Goal: Task Accomplishment & Management: Use online tool/utility

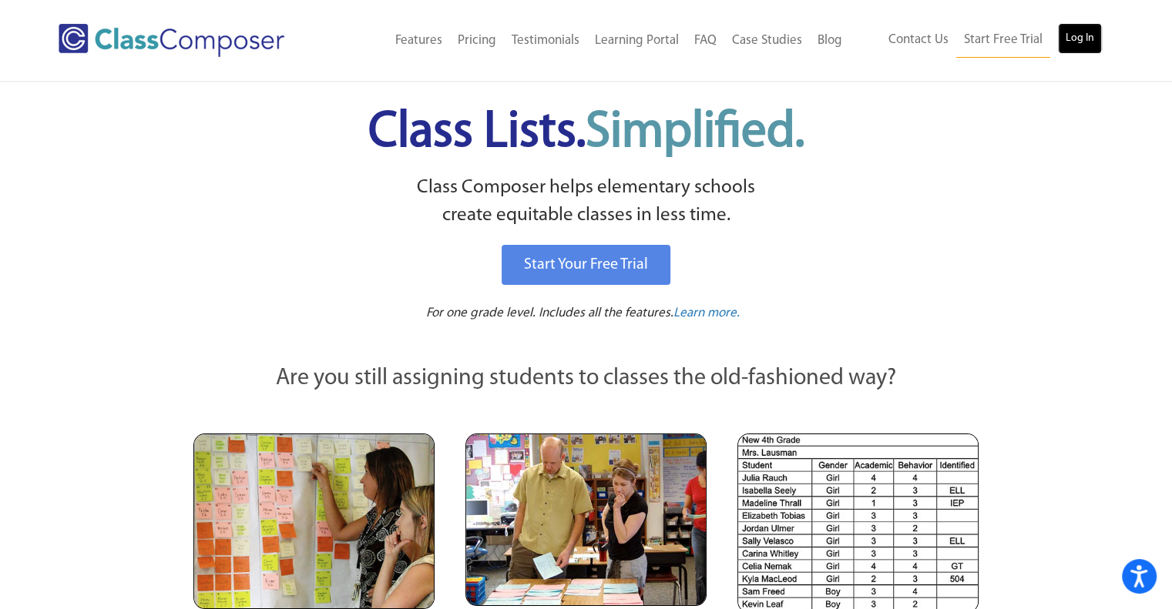
click at [1068, 30] on link "Log In" at bounding box center [1080, 38] width 44 height 31
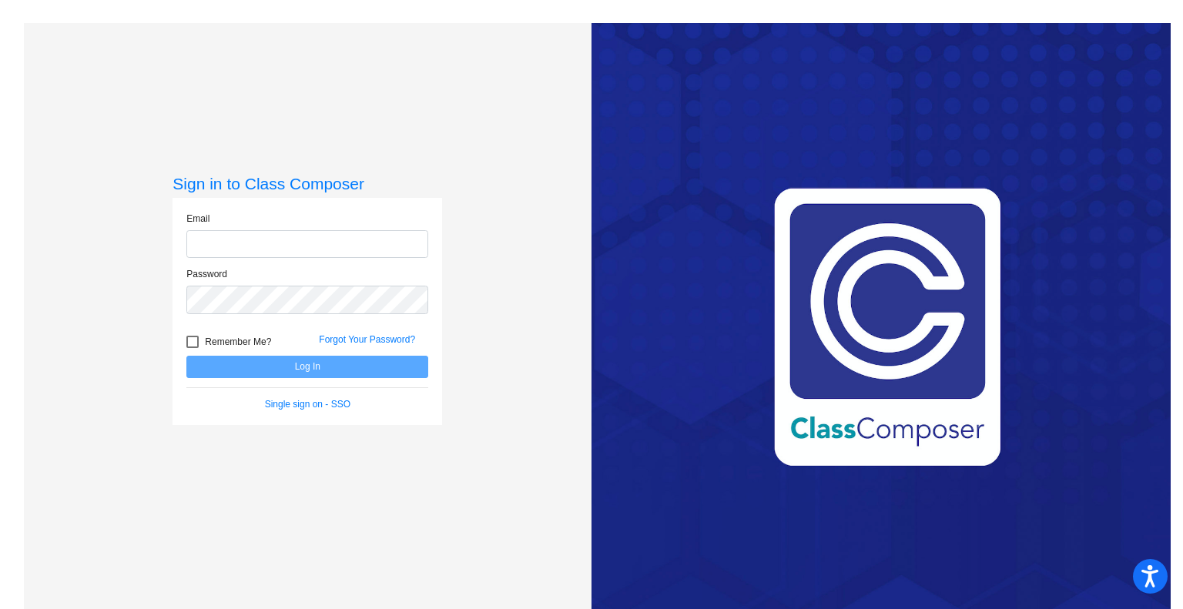
type input "testanie@slcs.us"
click at [311, 363] on button "Log In" at bounding box center [307, 367] width 242 height 22
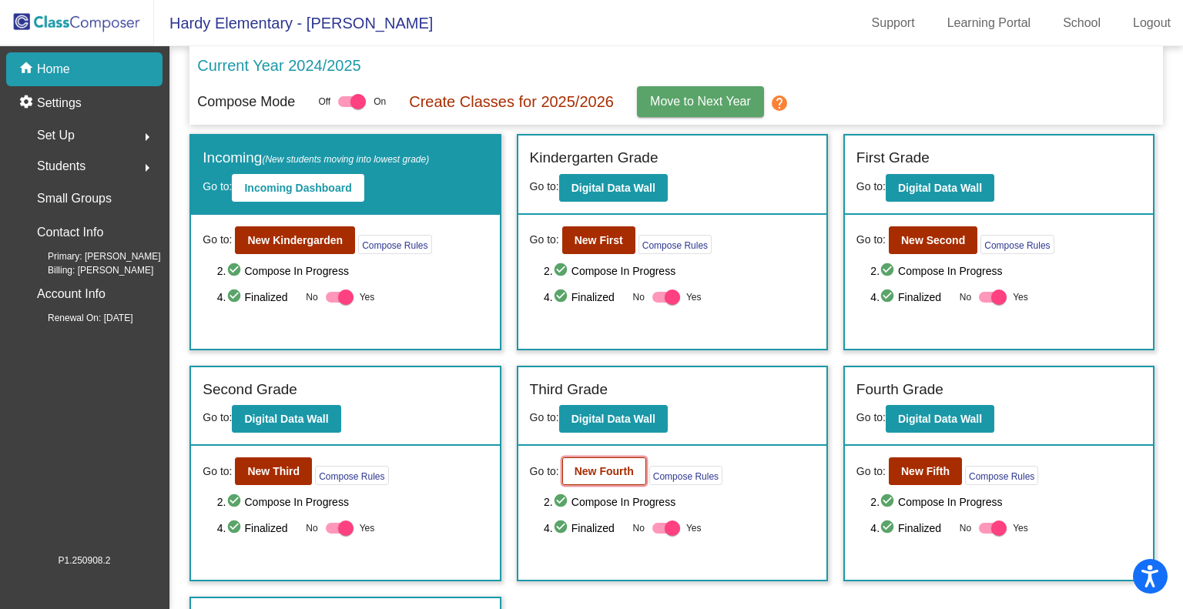
click at [590, 471] on b "New Fourth" at bounding box center [604, 471] width 59 height 12
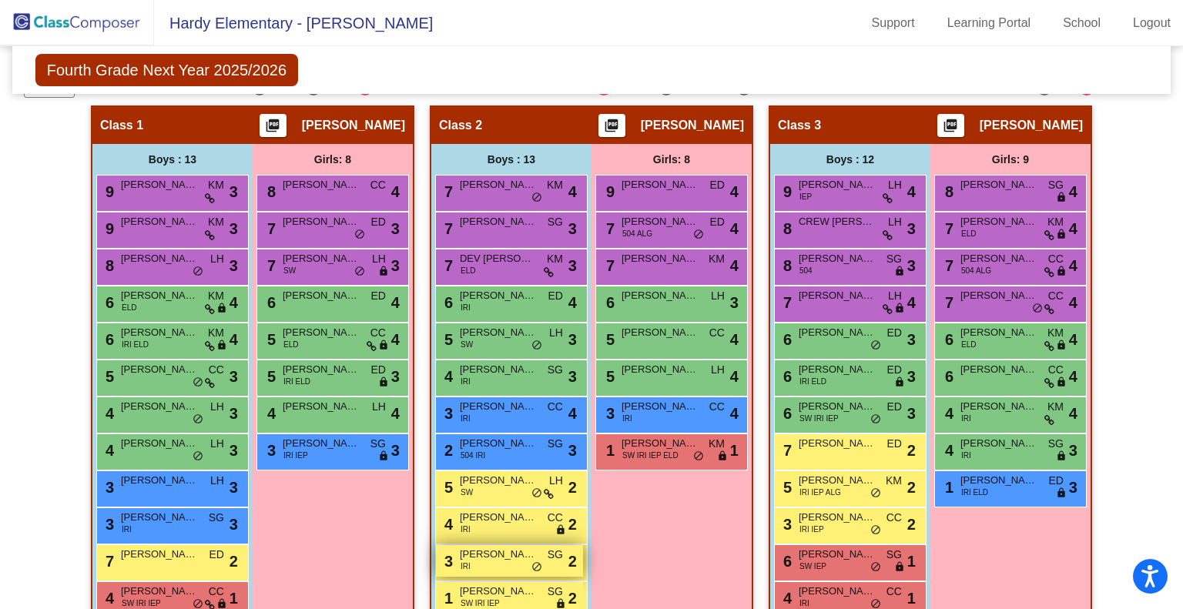
scroll to position [462, 0]
